Goal: Task Accomplishment & Management: Use online tool/utility

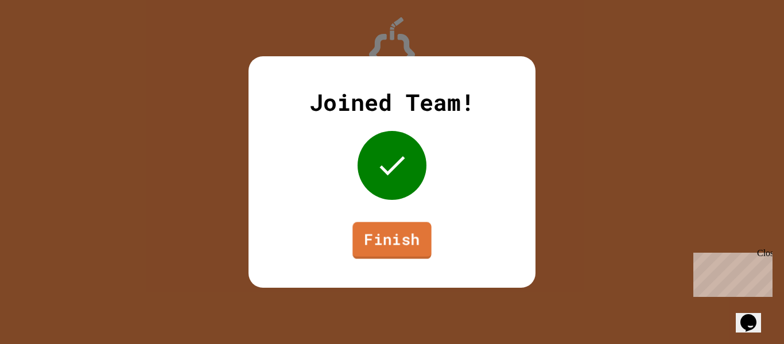
click at [399, 258] on div "Joined Team! Finish" at bounding box center [391, 171] width 287 height 231
click at [395, 255] on link "Finish" at bounding box center [391, 239] width 73 height 38
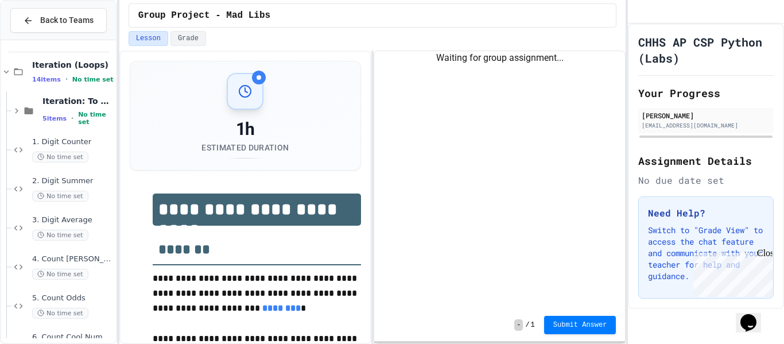
scroll to position [233, 0]
click at [67, 152] on span "No time set" at bounding box center [60, 157] width 56 height 11
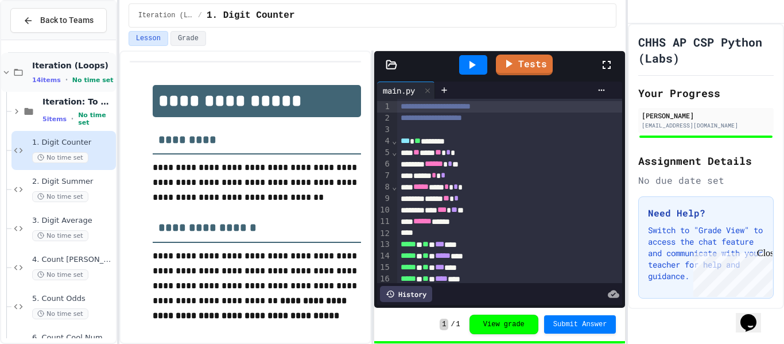
click at [10, 74] on icon at bounding box center [6, 72] width 10 height 10
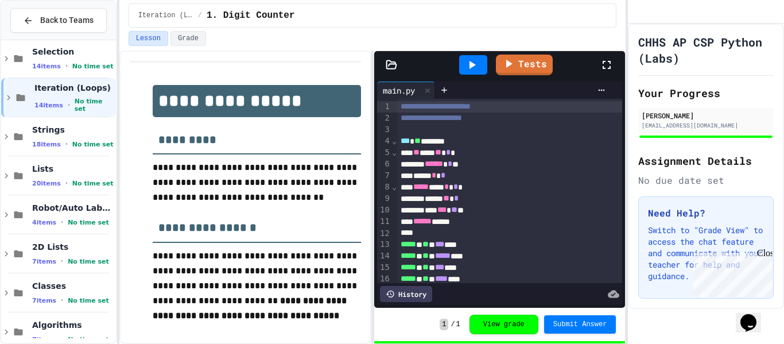
scroll to position [210, 0]
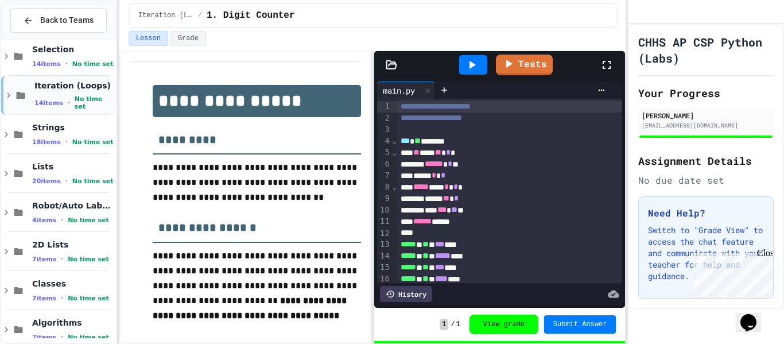
click at [7, 94] on icon at bounding box center [8, 95] width 10 height 10
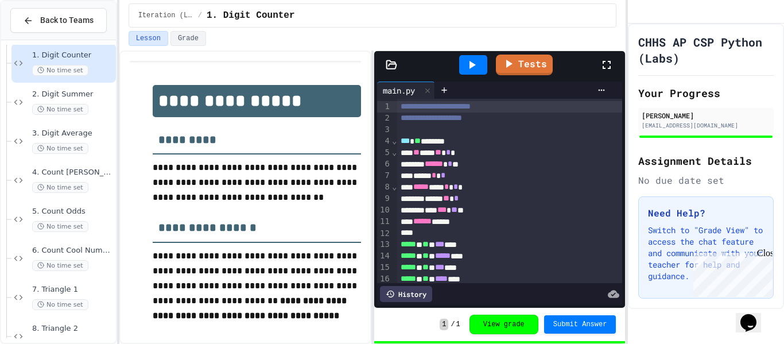
scroll to position [322, 0]
click at [89, 156] on div "3. Digit Average No time set" at bounding box center [63, 139] width 104 height 39
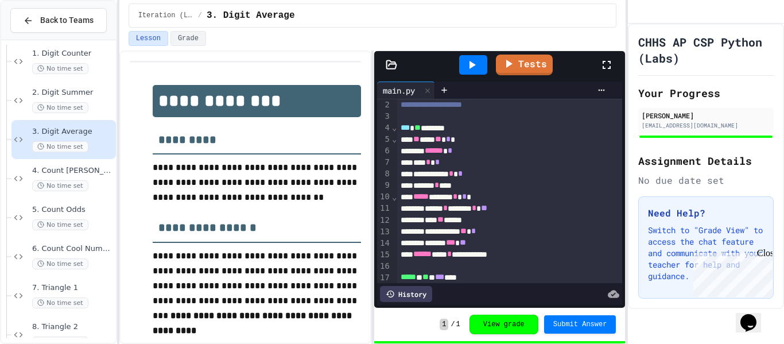
scroll to position [11, 0]
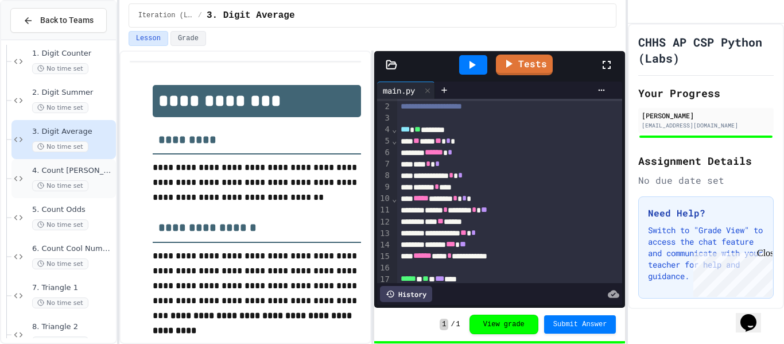
click at [68, 187] on span "No time set" at bounding box center [60, 185] width 56 height 11
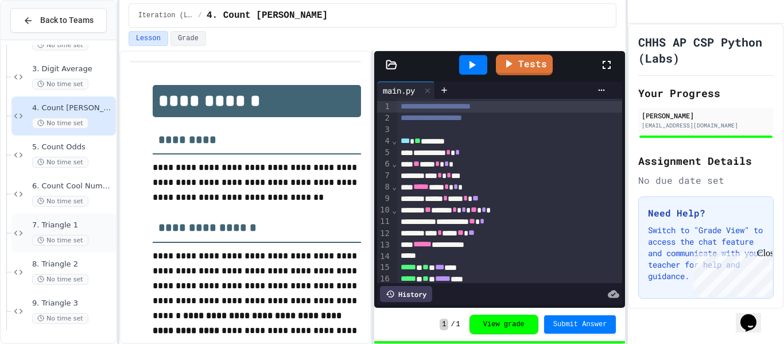
scroll to position [386, 0]
click at [81, 234] on span "No time set" at bounding box center [60, 239] width 56 height 11
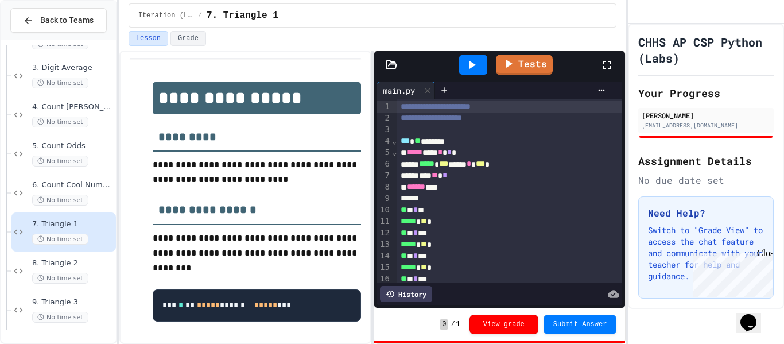
scroll to position [4, 0]
